Goal: Information Seeking & Learning: Understand process/instructions

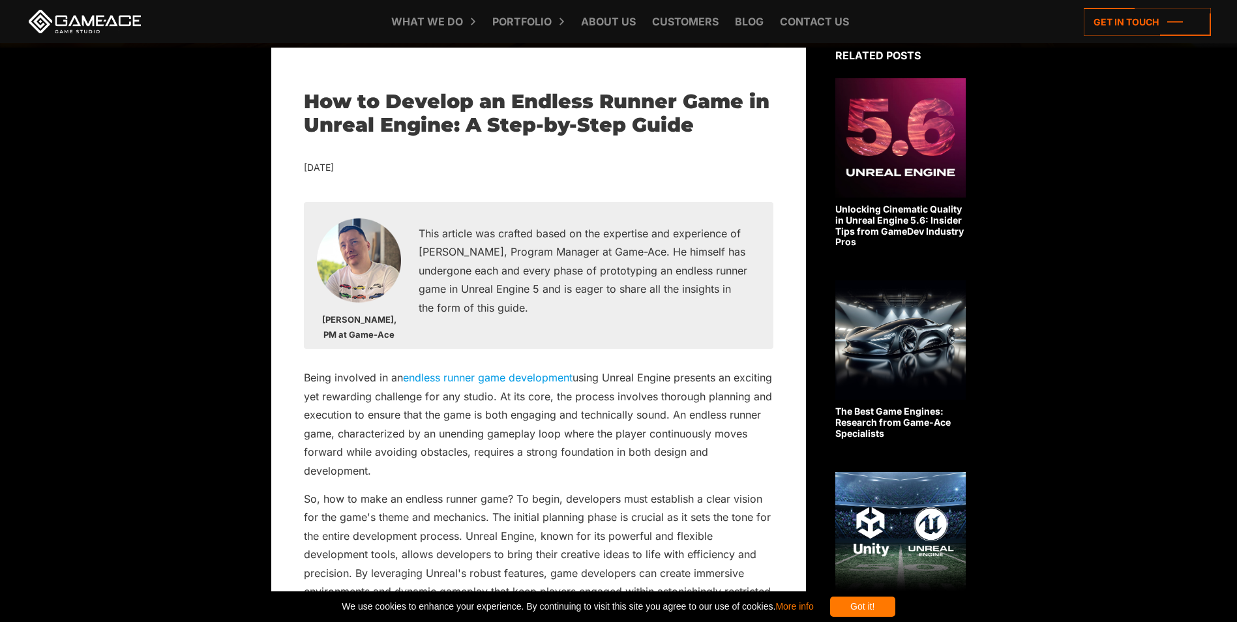
scroll to position [456, 0]
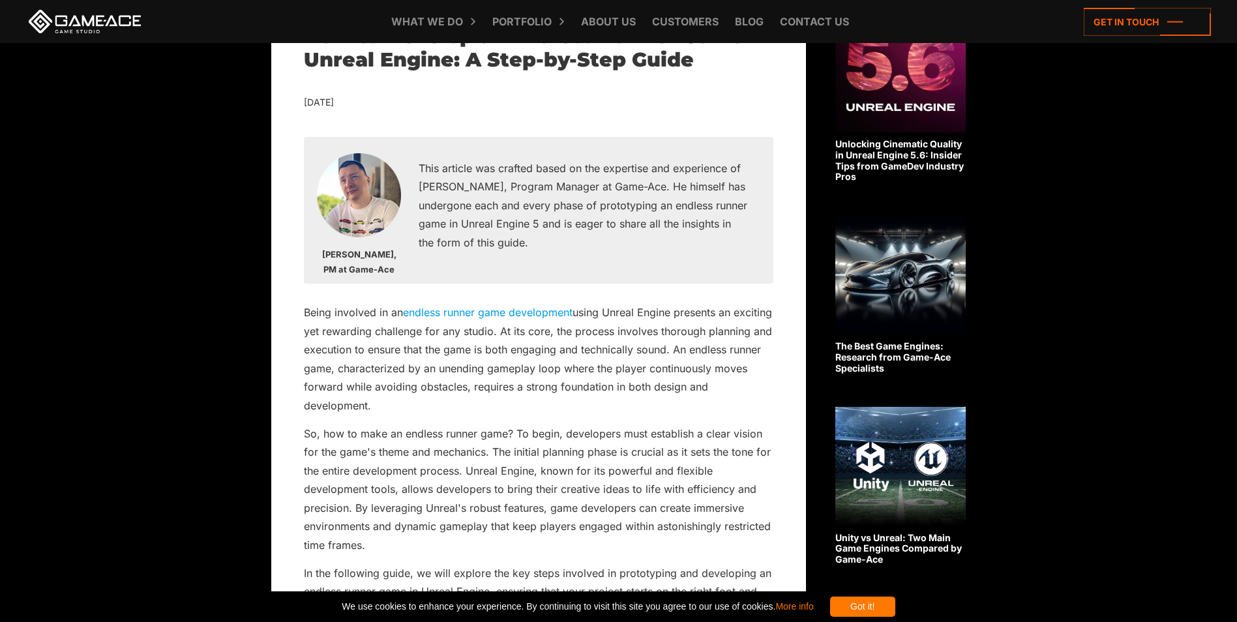
click at [502, 309] on link "endless runner game development" at bounding box center [487, 312] width 169 height 13
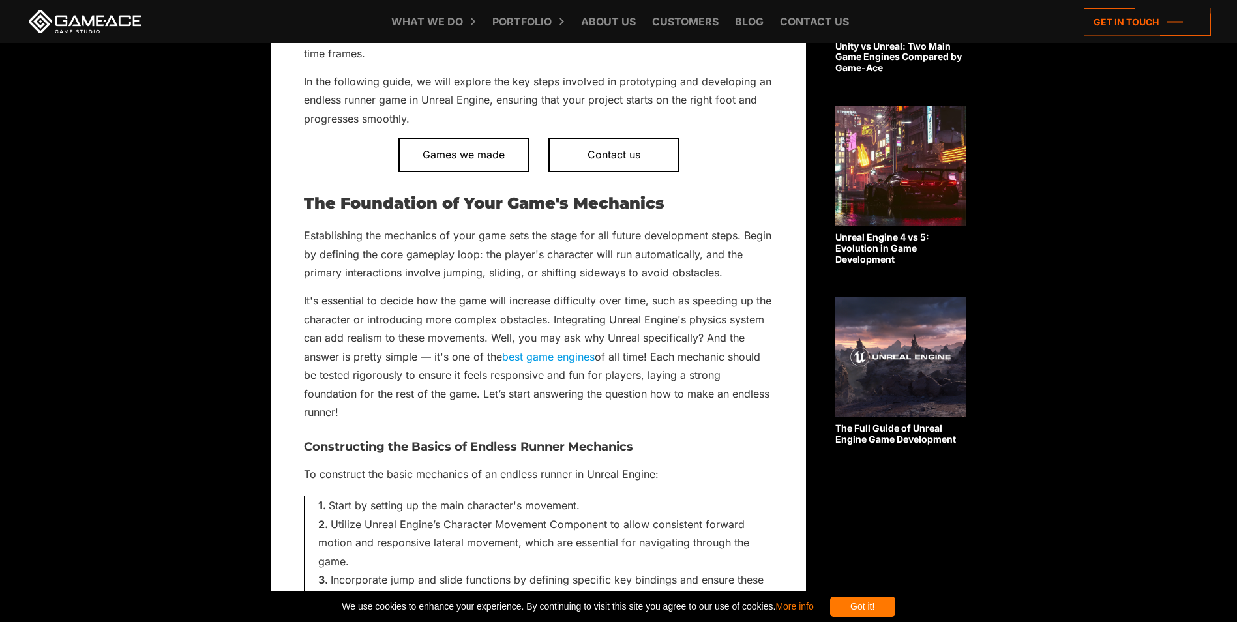
scroll to position [978, 0]
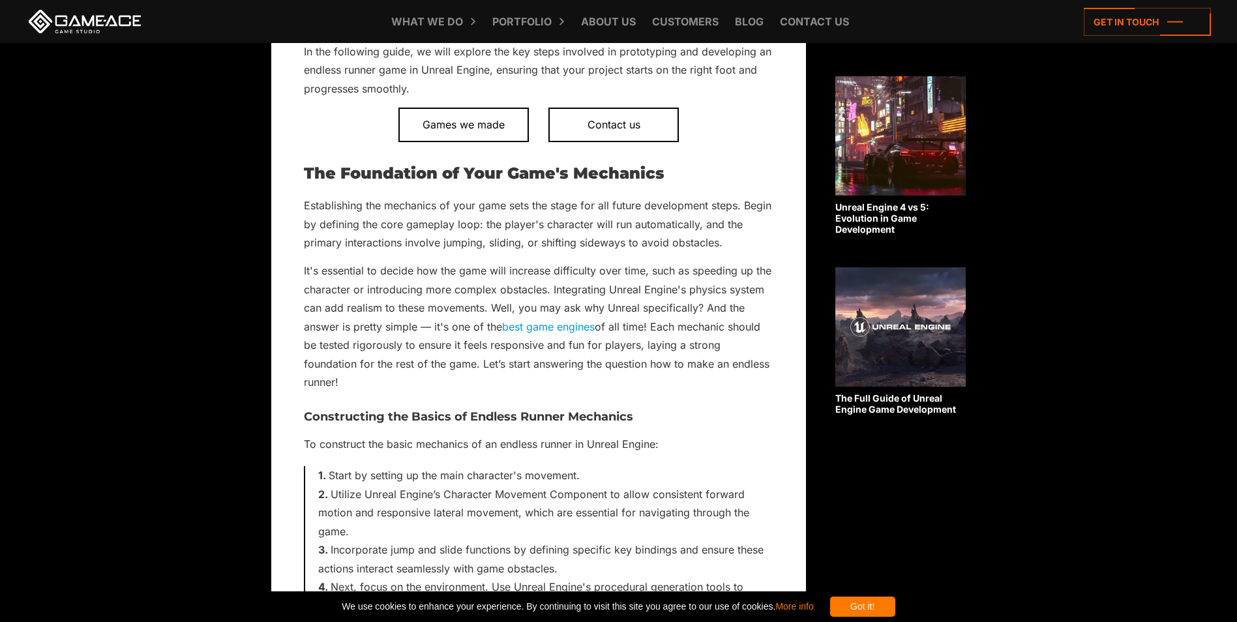
drag, startPoint x: 1068, startPoint y: 158, endPoint x: 1042, endPoint y: 153, distance: 27.4
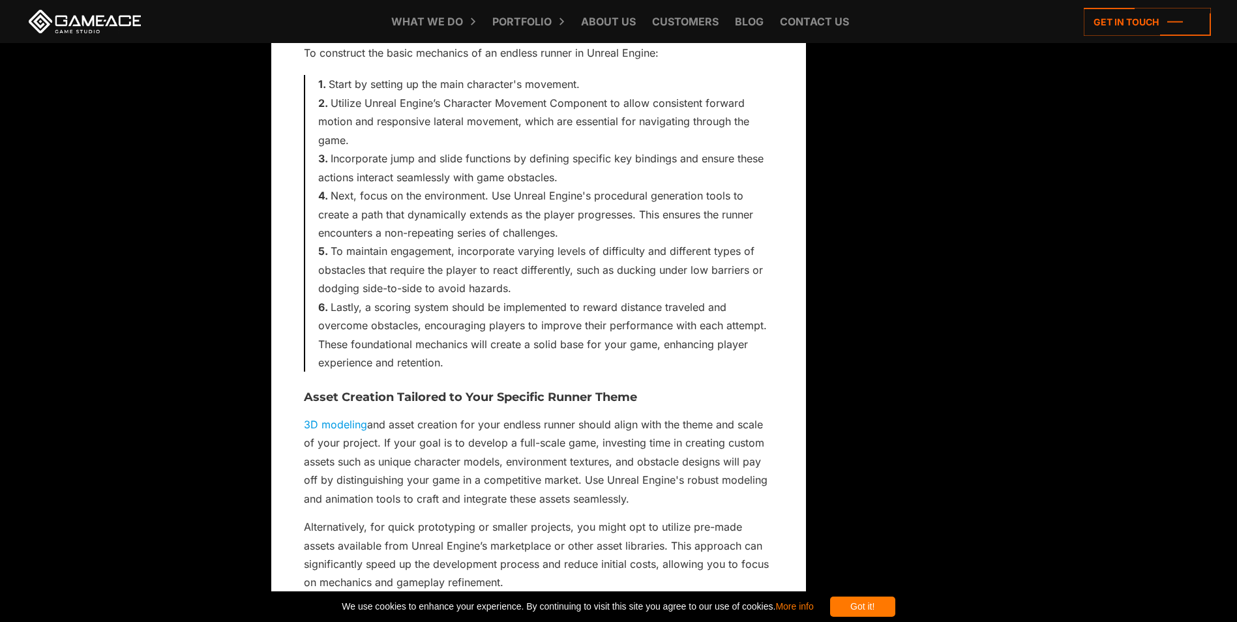
scroll to position [1239, 0]
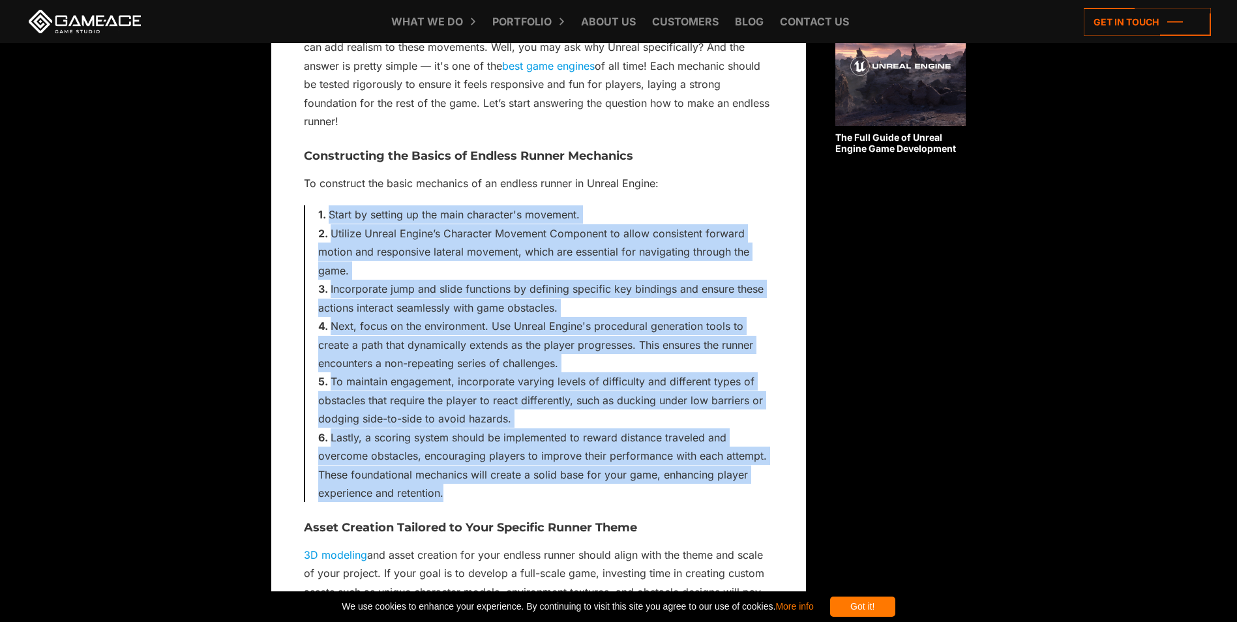
drag, startPoint x: 328, startPoint y: 215, endPoint x: 456, endPoint y: 495, distance: 307.5
click at [456, 495] on ol "Start by setting up the main character's movement. Utilize Unreal Engine’s Char…" at bounding box center [545, 353] width 455 height 297
copy ol "Lorem ip dolorsi am con adip elitseddo'e temporin. Utlabor Etdolo Magnaa’e Admi…"
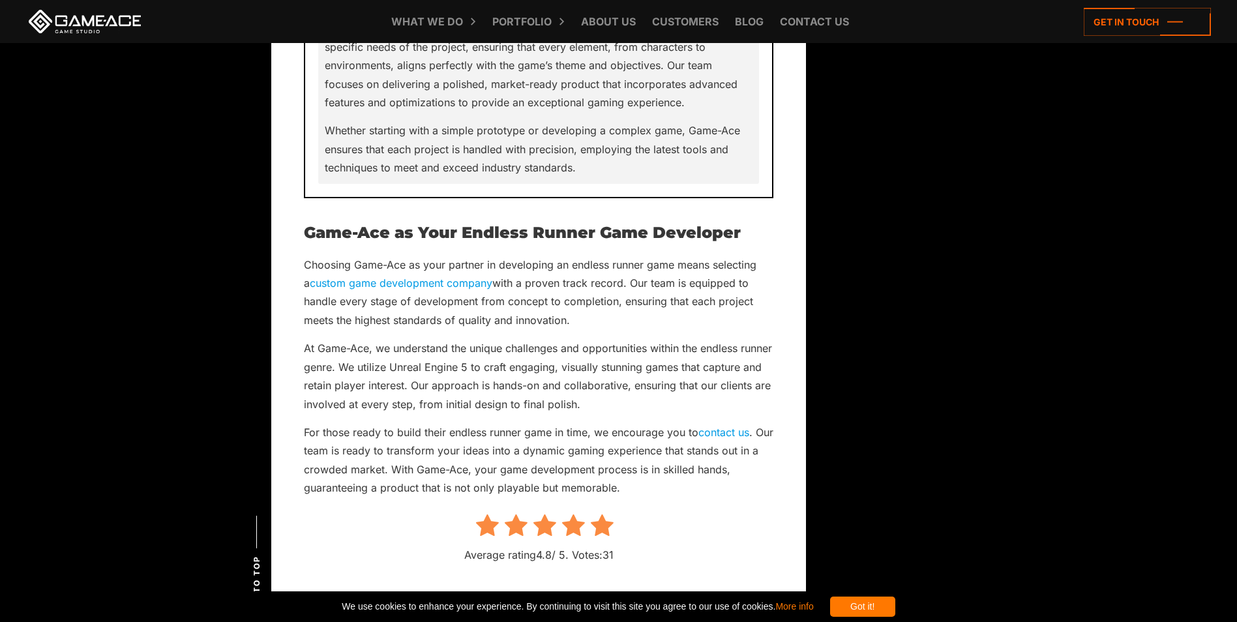
scroll to position [9974, 0]
